Goal: Task Accomplishment & Management: Use online tool/utility

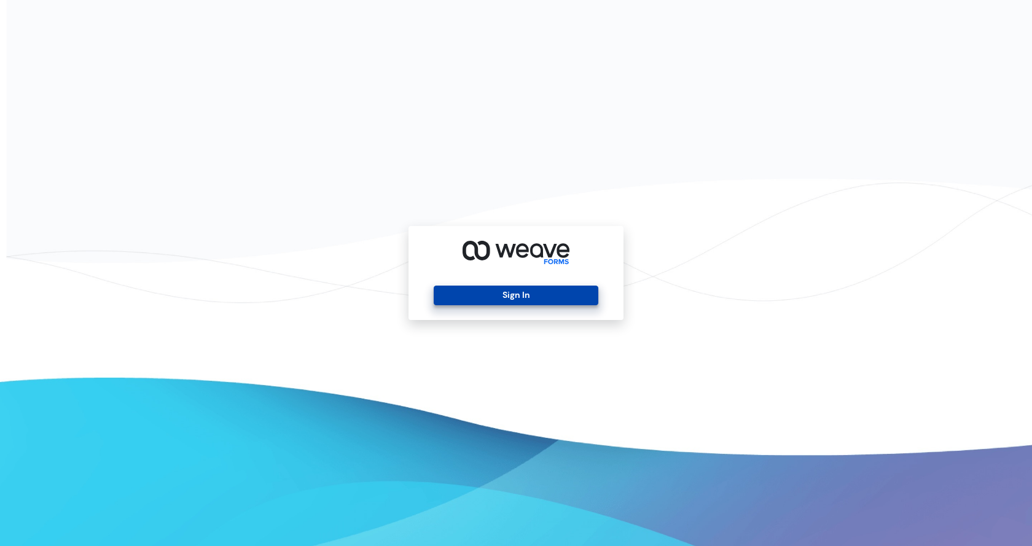
click at [512, 295] on button "Sign In" at bounding box center [516, 296] width 164 height 20
